Goal: Task Accomplishment & Management: Manage account settings

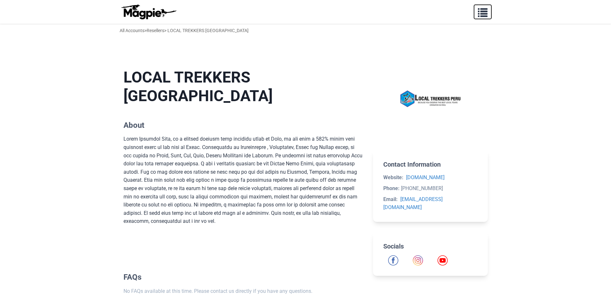
click at [486, 10] on span "button" at bounding box center [483, 11] width 10 height 10
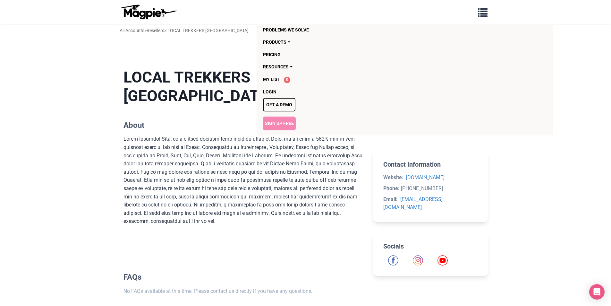
click at [284, 123] on link "Sign Up Free" at bounding box center [279, 122] width 33 height 13
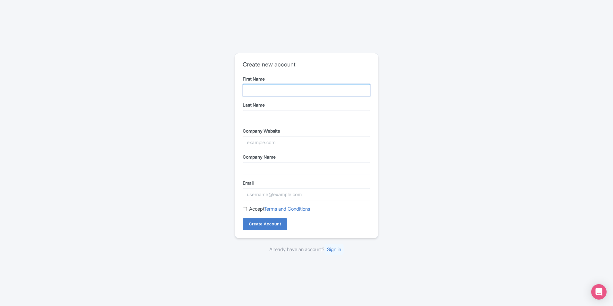
click at [255, 91] on input "First Name" at bounding box center [307, 90] width 128 height 12
type input "Group Travel"
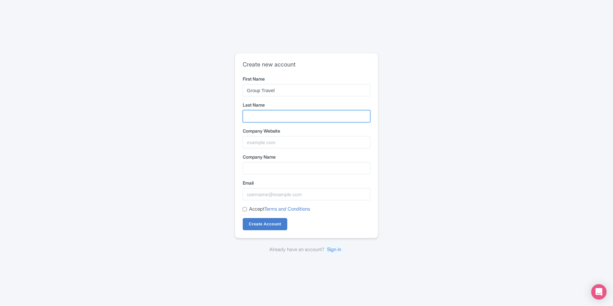
click at [267, 115] on input "Last Name" at bounding box center [307, 116] width 128 height 12
type input "Perú"
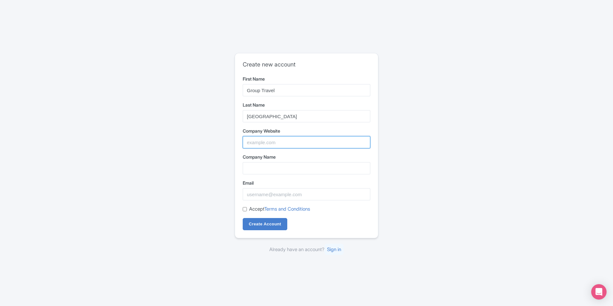
click at [272, 140] on input "Company Website" at bounding box center [307, 142] width 128 height 12
click at [264, 143] on input "Company Website" at bounding box center [307, 142] width 128 height 12
paste input "https://grouptravelperu.com/"
type input "https://grouptravelperu.com/"
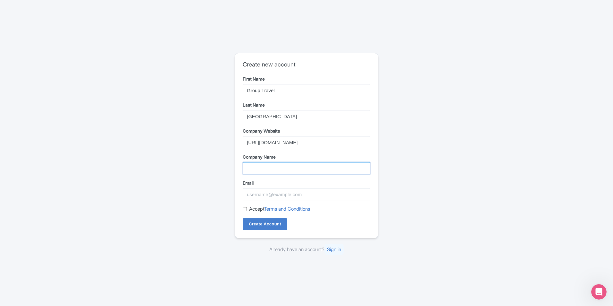
click at [267, 173] on input "Company Name" at bounding box center [307, 168] width 128 height 12
paste input "Group Travel [GEOGRAPHIC_DATA]"
type input "Group Travel [GEOGRAPHIC_DATA]"
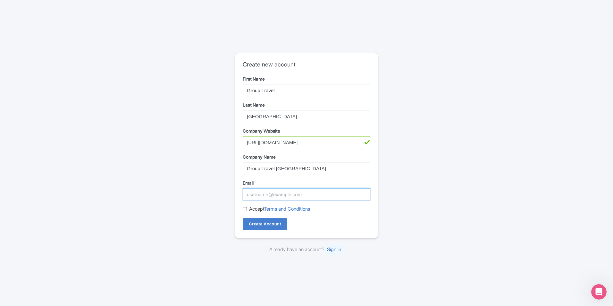
click at [269, 197] on input "Email" at bounding box center [307, 194] width 128 height 12
type input "oliveiralucas5847@gmail.com"
click at [247, 211] on div "Accept Terms and Conditions" at bounding box center [307, 208] width 128 height 7
click at [245, 209] on input "Accept Terms and Conditions" at bounding box center [245, 209] width 4 height 4
checkbox input "true"
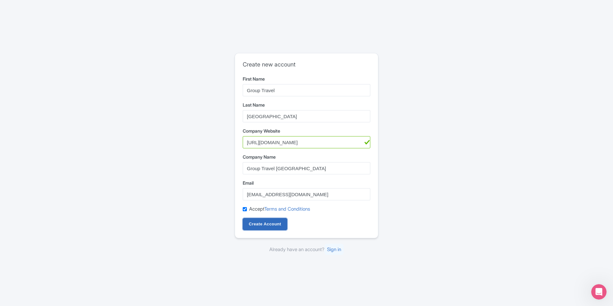
click at [258, 225] on input "Create Account" at bounding box center [265, 224] width 45 height 12
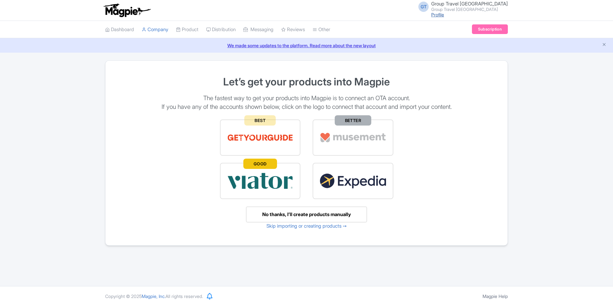
click at [444, 15] on link "Profile" at bounding box center [437, 14] width 13 height 5
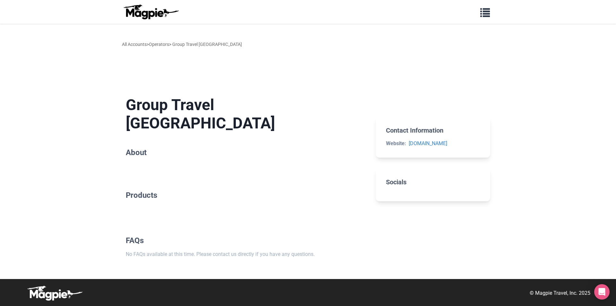
click at [462, 106] on section at bounding box center [433, 95] width 115 height 21
click at [490, 11] on button "button" at bounding box center [485, 11] width 18 height 15
click at [283, 39] on link "Products" at bounding box center [370, 42] width 215 height 12
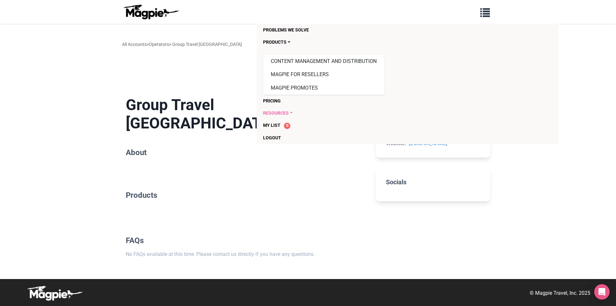
click at [289, 109] on link "Resources" at bounding box center [370, 113] width 215 height 12
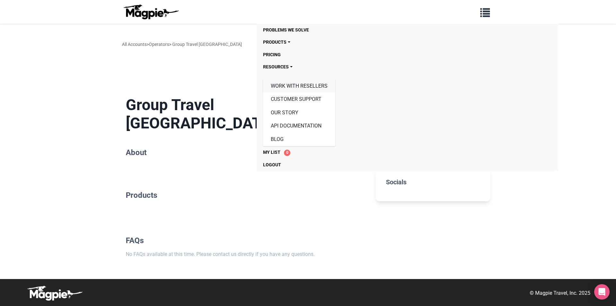
click at [307, 89] on link "Work with resellers" at bounding box center [299, 85] width 72 height 13
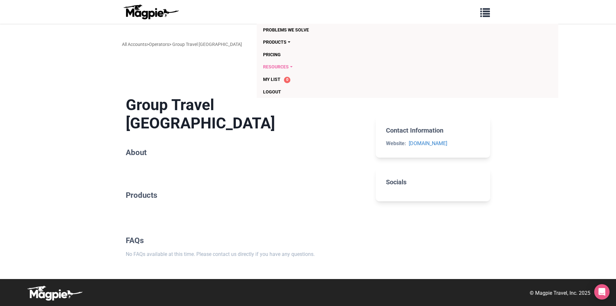
click at [281, 70] on link "Resources" at bounding box center [370, 67] width 215 height 12
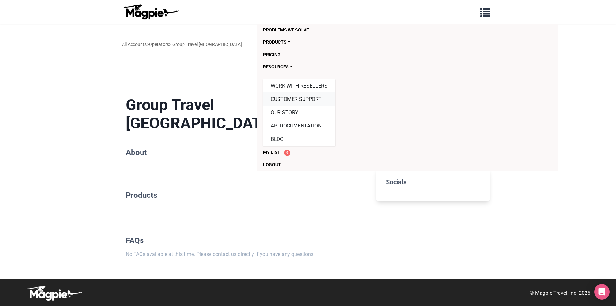
click at [291, 98] on link "Customer Support" at bounding box center [299, 98] width 72 height 13
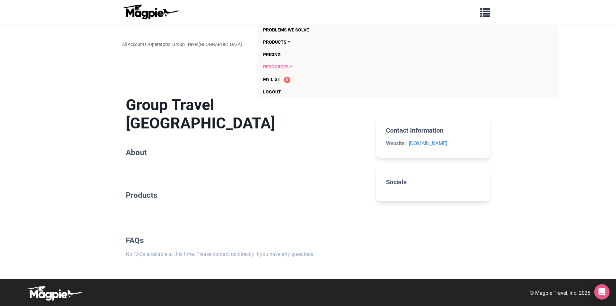
click at [290, 63] on link "Resources" at bounding box center [370, 67] width 215 height 12
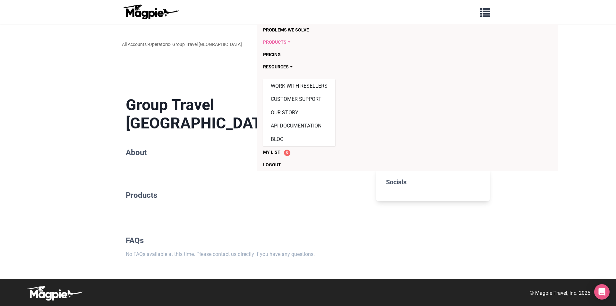
click at [287, 45] on link "Products" at bounding box center [370, 42] width 215 height 12
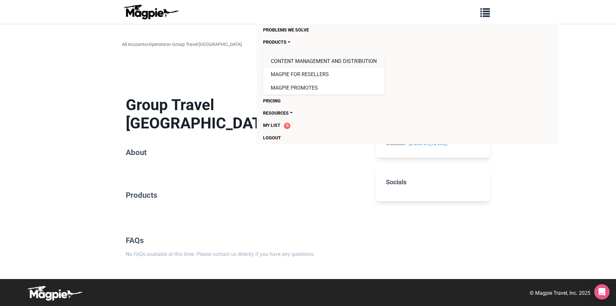
click at [302, 62] on link "Content Management and Distribution" at bounding box center [323, 61] width 121 height 13
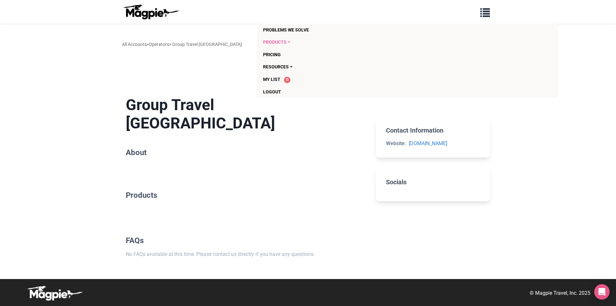
click at [287, 40] on link "Products" at bounding box center [370, 42] width 215 height 12
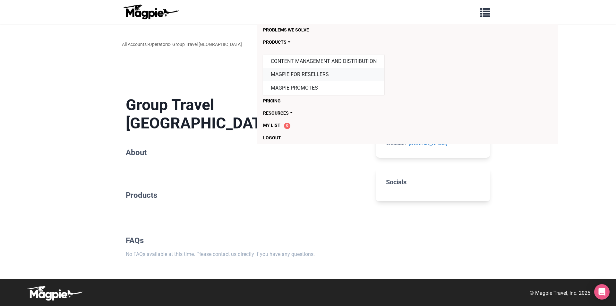
click at [289, 72] on link "Magpie for Resellers" at bounding box center [323, 74] width 121 height 13
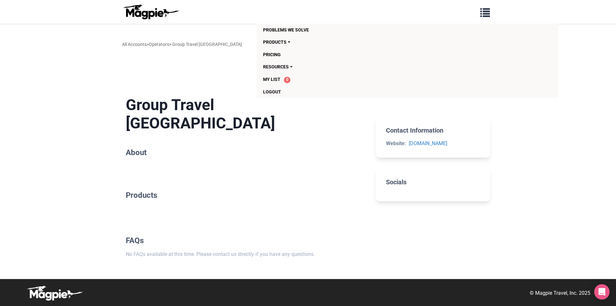
drag, startPoint x: 291, startPoint y: 44, endPoint x: 294, endPoint y: 48, distance: 5.8
click at [291, 43] on link "Products" at bounding box center [370, 42] width 215 height 12
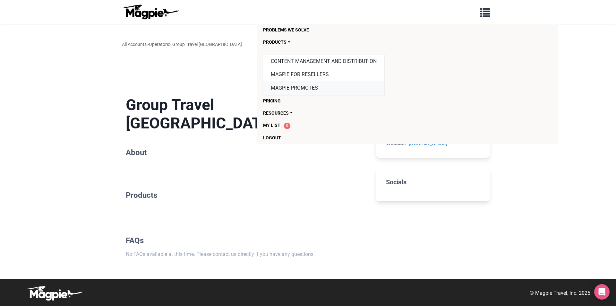
click at [302, 87] on link "Magpie Promotes" at bounding box center [323, 87] width 121 height 13
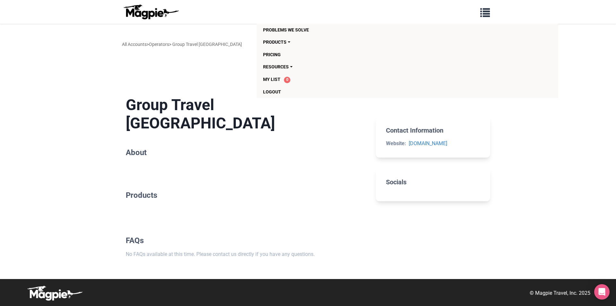
click at [275, 187] on section "Products" at bounding box center [246, 197] width 240 height 35
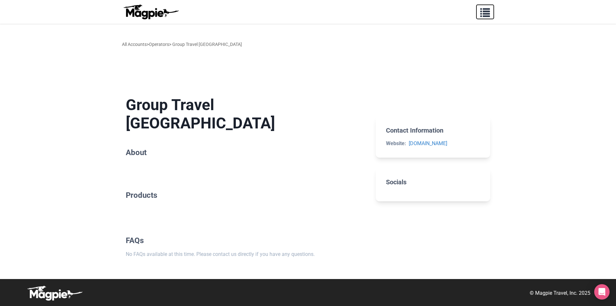
click at [492, 7] on button "button" at bounding box center [485, 11] width 18 height 15
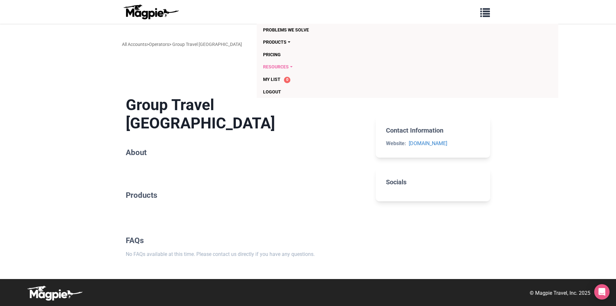
click at [288, 63] on link "Resources" at bounding box center [370, 67] width 215 height 12
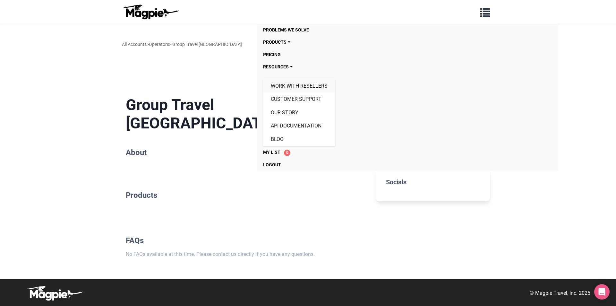
click at [303, 85] on link "Work with resellers" at bounding box center [299, 85] width 72 height 13
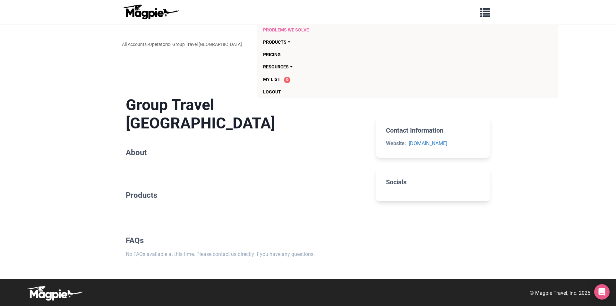
click at [330, 28] on link "Problems we solve" at bounding box center [370, 30] width 215 height 12
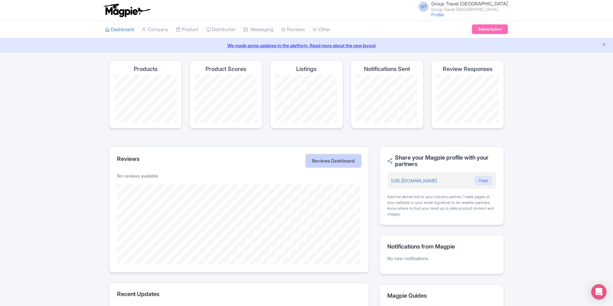
click at [323, 161] on link "Reviews Dashboard" at bounding box center [333, 160] width 55 height 13
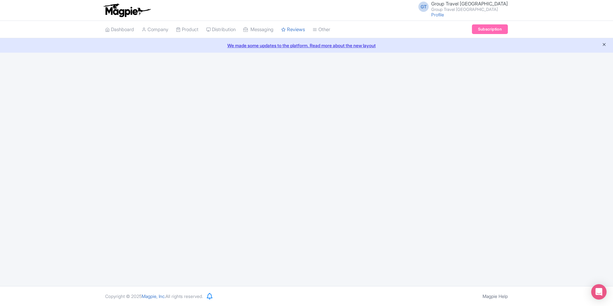
click at [606, 44] on icon "Close announcement" at bounding box center [604, 44] width 5 height 5
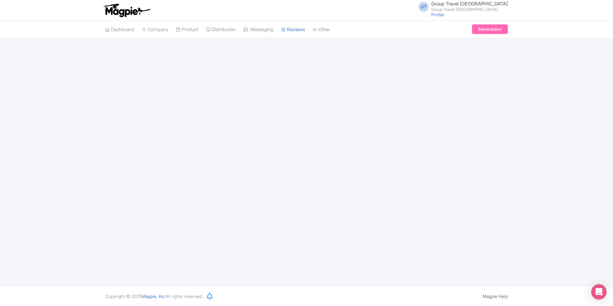
click at [474, 4] on span "Group Travel [GEOGRAPHIC_DATA]" at bounding box center [469, 4] width 77 height 6
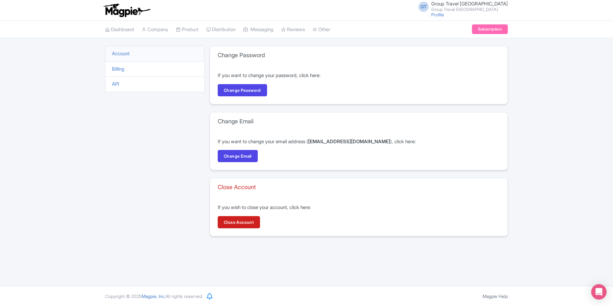
click at [183, 107] on div "Account Billing API" at bounding box center [154, 145] width 99 height 198
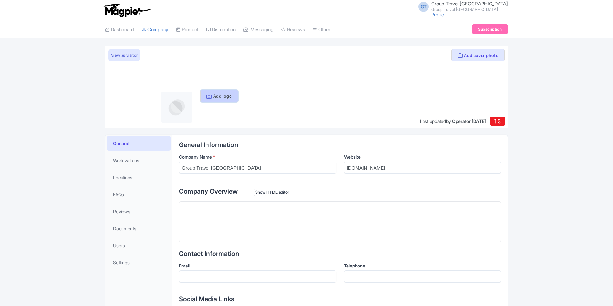
click at [211, 98] on button "Add logo" at bounding box center [219, 96] width 38 height 12
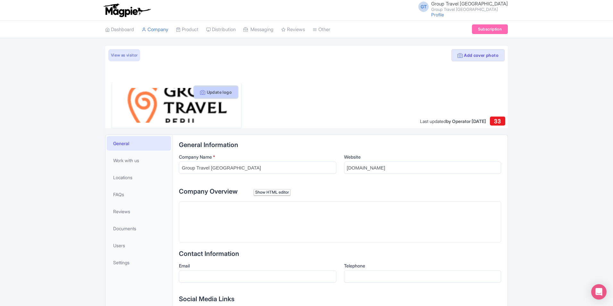
click at [221, 92] on button "Update logo" at bounding box center [216, 92] width 44 height 12
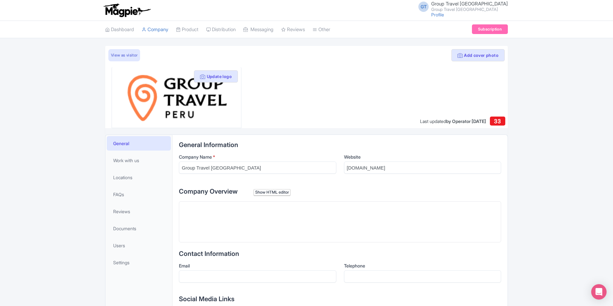
click at [303, 124] on div at bounding box center [306, 87] width 403 height 82
click at [369, 169] on input "[DOMAIN_NAME]" at bounding box center [423, 167] width 158 height 12
click at [378, 163] on input "[DOMAIN_NAME]" at bounding box center [423, 167] width 158 height 12
paste input "https://grouptravelperu.com/"
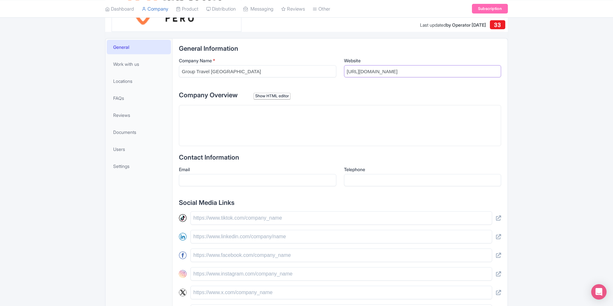
type input "https://grouptravelperu.com/"
click at [247, 132] on trix-editor at bounding box center [340, 125] width 322 height 41
paste trix-editor "<div><br>Bienvenidos a Group Travel Perú, su aliado en la exploración de las ma…"
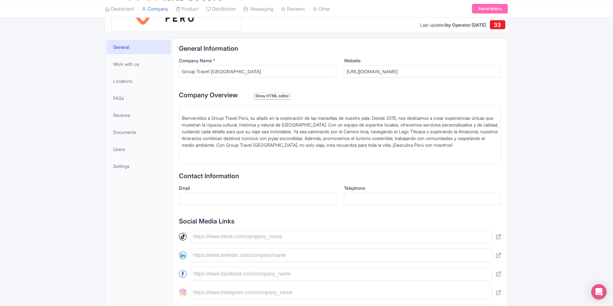
type trix-editor "<div><br>Bienvenidos a Group Travel Perú, su aliado en la exploración de las ma…"
click at [239, 192] on div "Email" at bounding box center [258, 194] width 158 height 20
click at [241, 201] on input "Email" at bounding box center [258, 198] width 158 height 12
type input "[EMAIL_ADDRESS][DOMAIN_NAME]"
click at [344, 203] on input "940897605" at bounding box center [423, 198] width 158 height 12
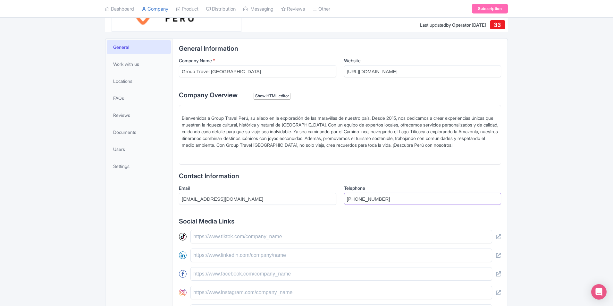
scroll to position [225, 0]
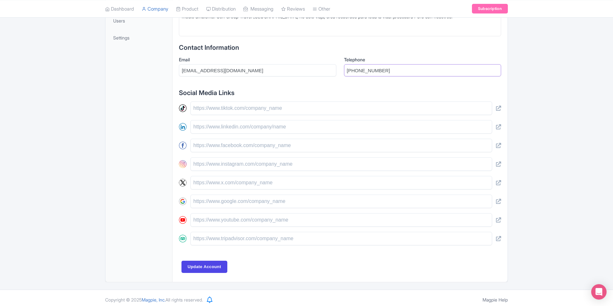
type input "+51940897605"
drag, startPoint x: 213, startPoint y: 151, endPoint x: 216, endPoint y: 151, distance: 3.2
click at [213, 151] on input "text" at bounding box center [342, 145] width 302 height 13
paste input "https://www.facebook.com/grouptravelperu/"
type input "https://www.facebook.com/grouptravelperu/"
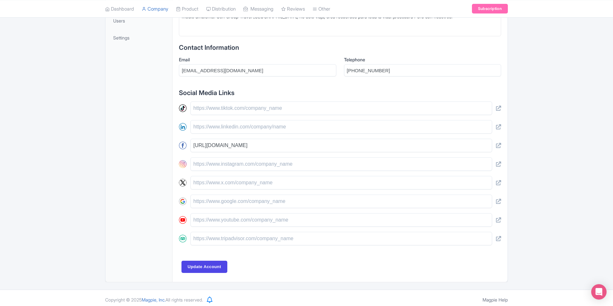
click at [210, 115] on div "https://www.facebook.com/grouptravelperu/" at bounding box center [340, 173] width 322 height 144
click at [212, 111] on input "text" at bounding box center [342, 107] width 302 height 13
paste input "https://www.tiktok.com/@grouptravelperu"
type input "https://www.tiktok.com/@grouptravelperu"
click at [214, 164] on input "text" at bounding box center [342, 163] width 302 height 13
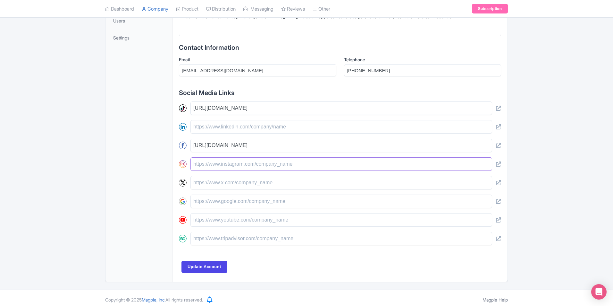
paste input "https://www.instagram.com/group_travel_peru/"
type input "https://www.instagram.com/group_travel_peru/"
click at [198, 223] on input "text" at bounding box center [342, 219] width 302 height 13
paste input "https://www.facebook.com/grouptravelperu/"
type input "https://www.facebook.com/grouptravelperu/"
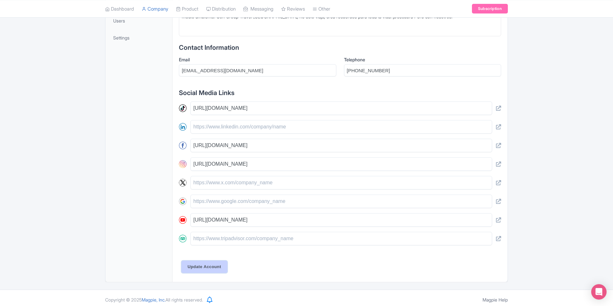
drag, startPoint x: 207, startPoint y: 266, endPoint x: 215, endPoint y: 258, distance: 11.6
click at [206, 267] on input "Update Account" at bounding box center [205, 266] width 46 height 12
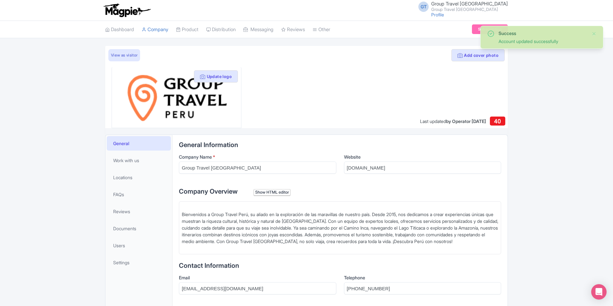
click at [466, 28] on ul "Dashboard Company Product My Products Image Library Rate Sheets Distribution Ma…" at bounding box center [306, 29] width 411 height 17
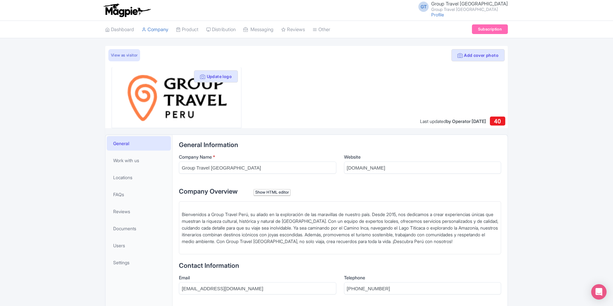
click at [473, 10] on small "Group Travel [GEOGRAPHIC_DATA]" at bounding box center [469, 9] width 77 height 4
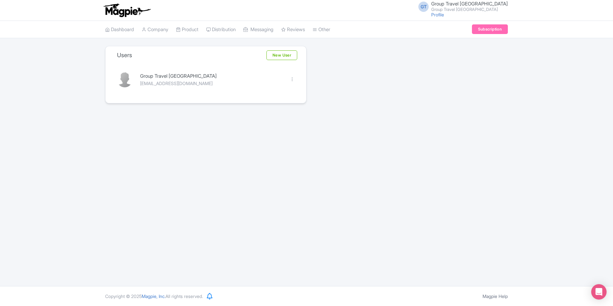
click at [345, 91] on div "Users New User Group Travel [GEOGRAPHIC_DATA] [EMAIL_ADDRESS][DOMAIN_NAME] Edit…" at bounding box center [306, 74] width 411 height 57
click at [294, 81] on div at bounding box center [292, 79] width 5 height 5
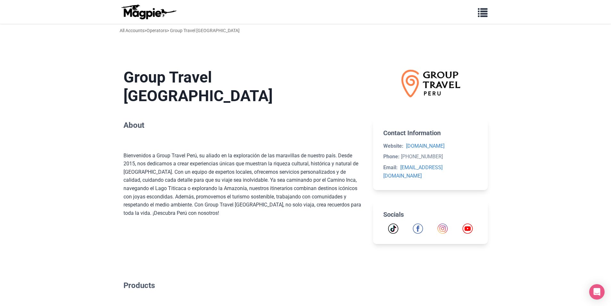
click at [316, 55] on main "Group Travel [GEOGRAPHIC_DATA] About Bienvenidos a Group Travel Perú, su aliado…" at bounding box center [305, 207] width 385 height 321
click at [458, 50] on main "Group Travel Perú About Bienvenidos a Group Travel Perú, su aliado en la explor…" at bounding box center [305, 207] width 385 height 321
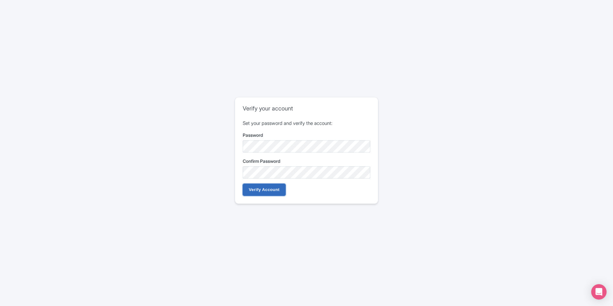
click at [277, 189] on input "Verify Account" at bounding box center [264, 189] width 43 height 12
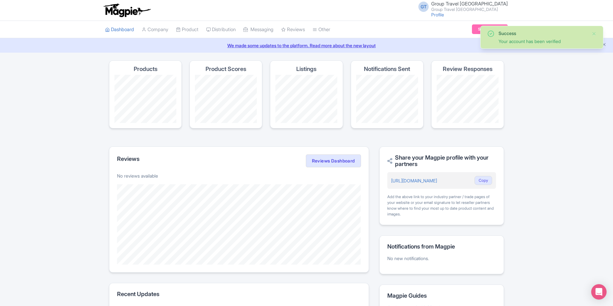
click at [516, 18] on div "GT Group Travel Perú Group Travel [GEOGRAPHIC_DATA] Profile Users Settings Sign…" at bounding box center [306, 10] width 613 height 21
click at [444, 13] on link "Profile" at bounding box center [437, 14] width 13 height 5
